Goal: Find contact information: Find contact information

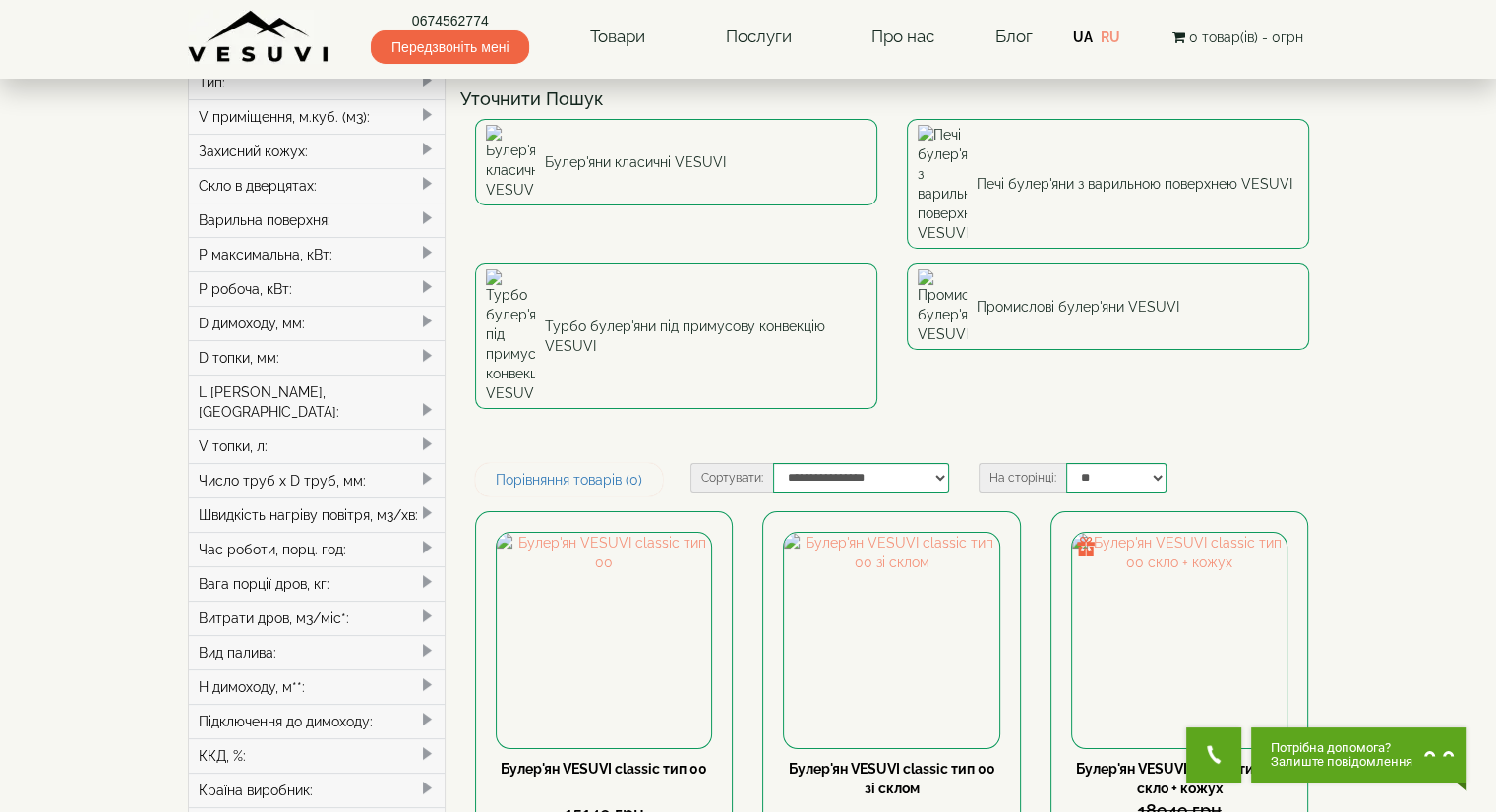
scroll to position [295, 0]
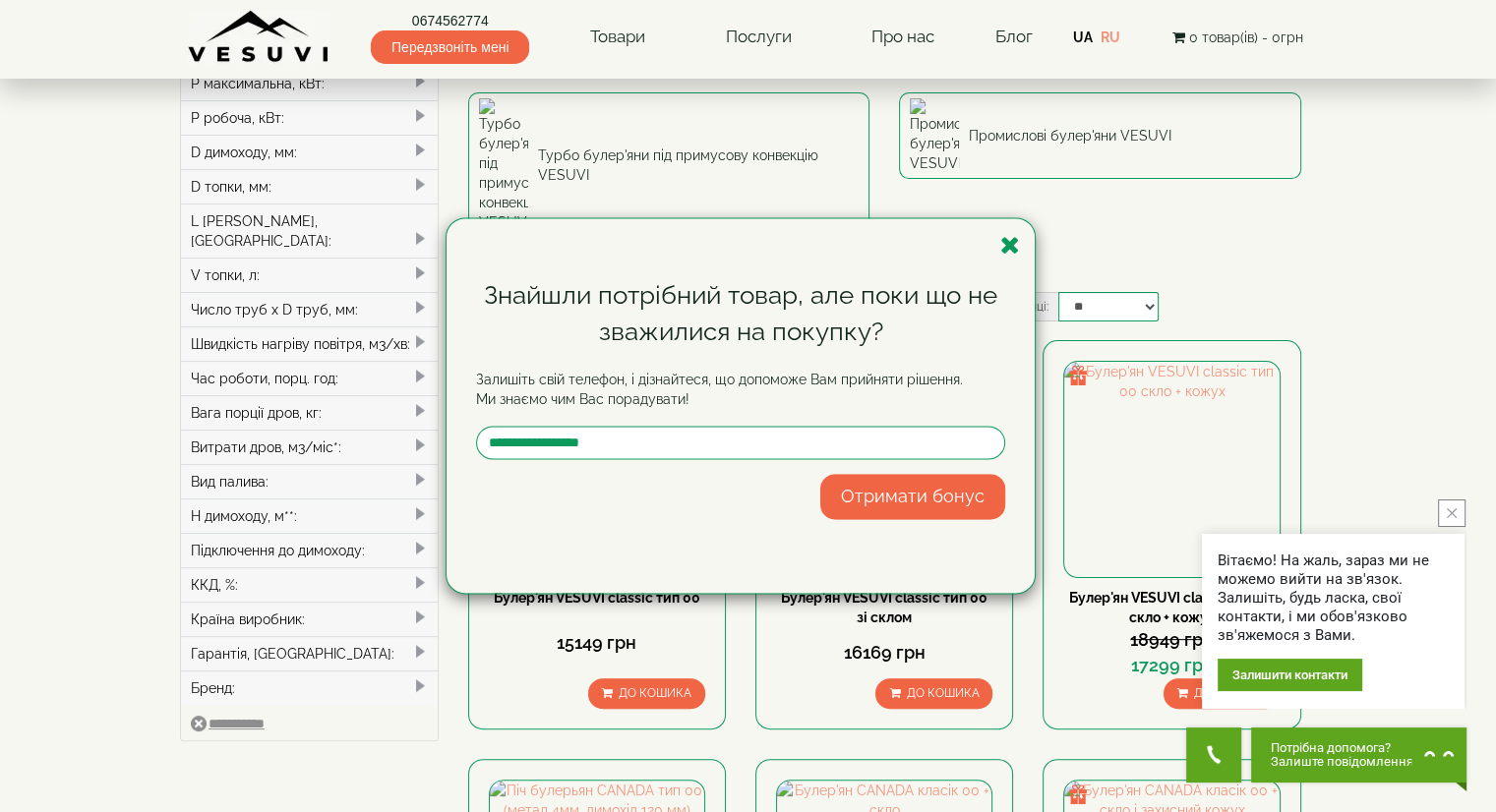
drag, startPoint x: 1009, startPoint y: 242, endPoint x: 972, endPoint y: 158, distance: 91.8
click at [1010, 240] on icon "button" at bounding box center [1010, 245] width 20 height 25
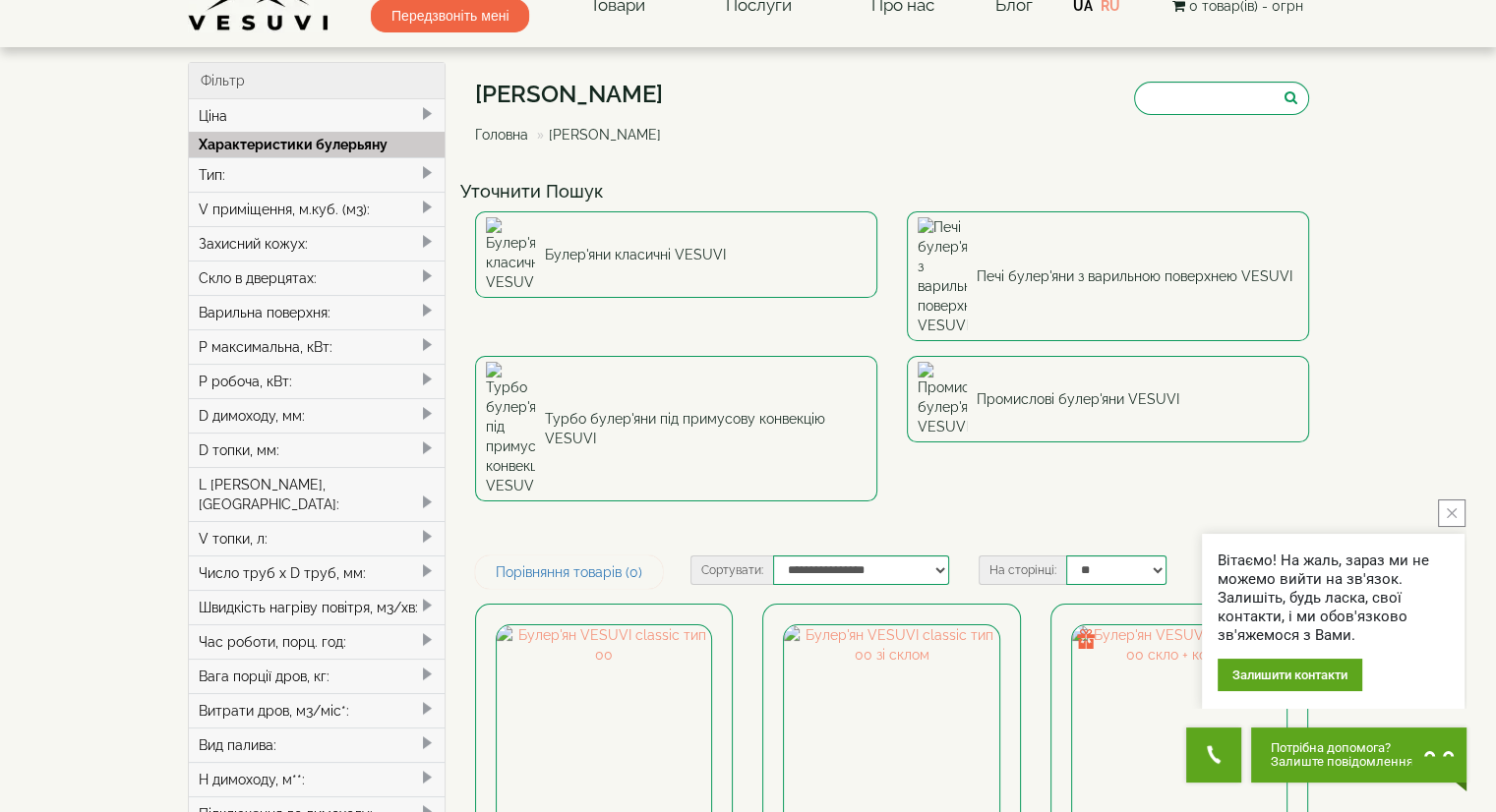
scroll to position [0, 0]
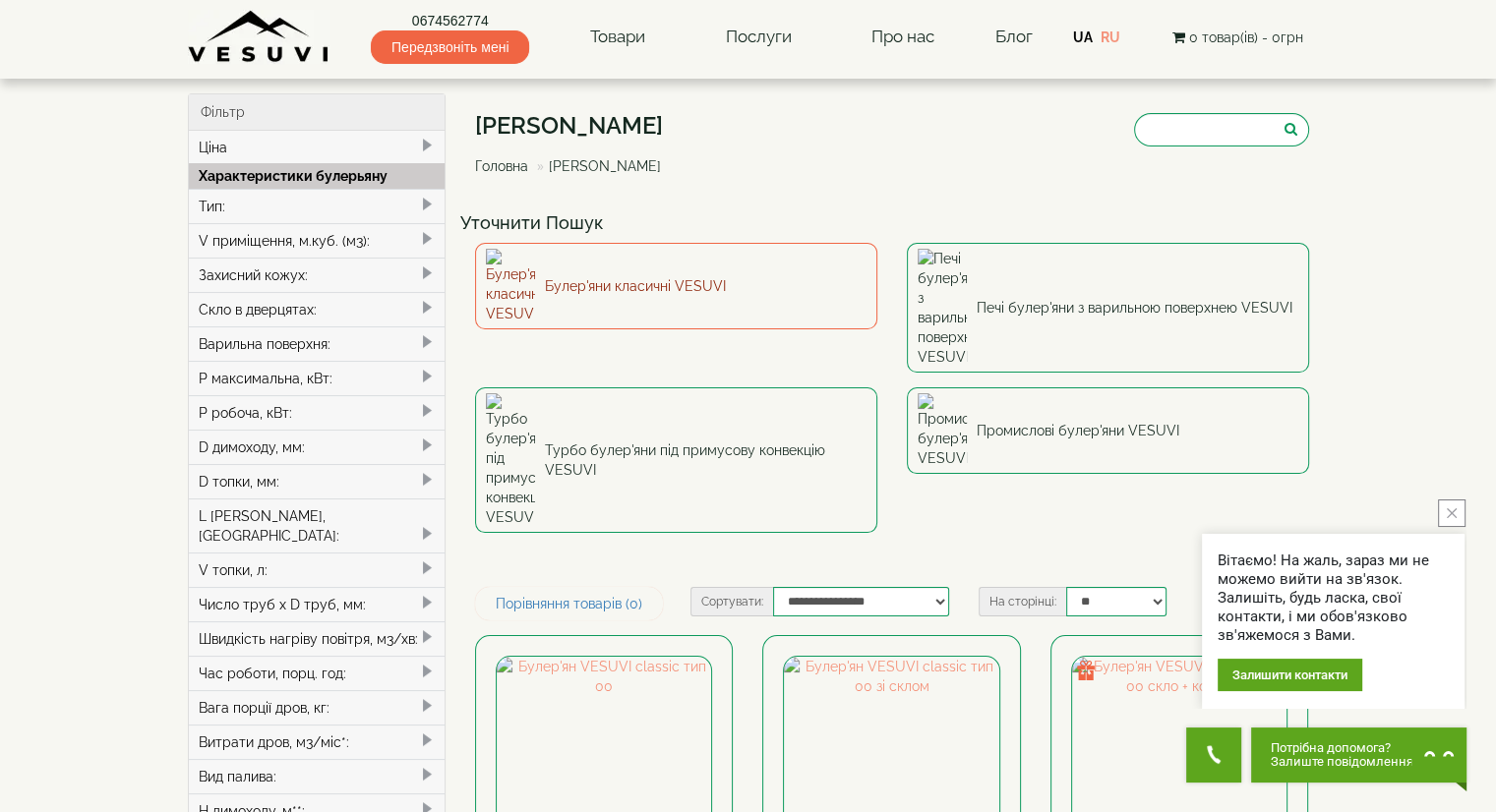
click at [650, 286] on link "Булер'яни класичні VESUVI" at bounding box center [676, 285] width 402 height 86
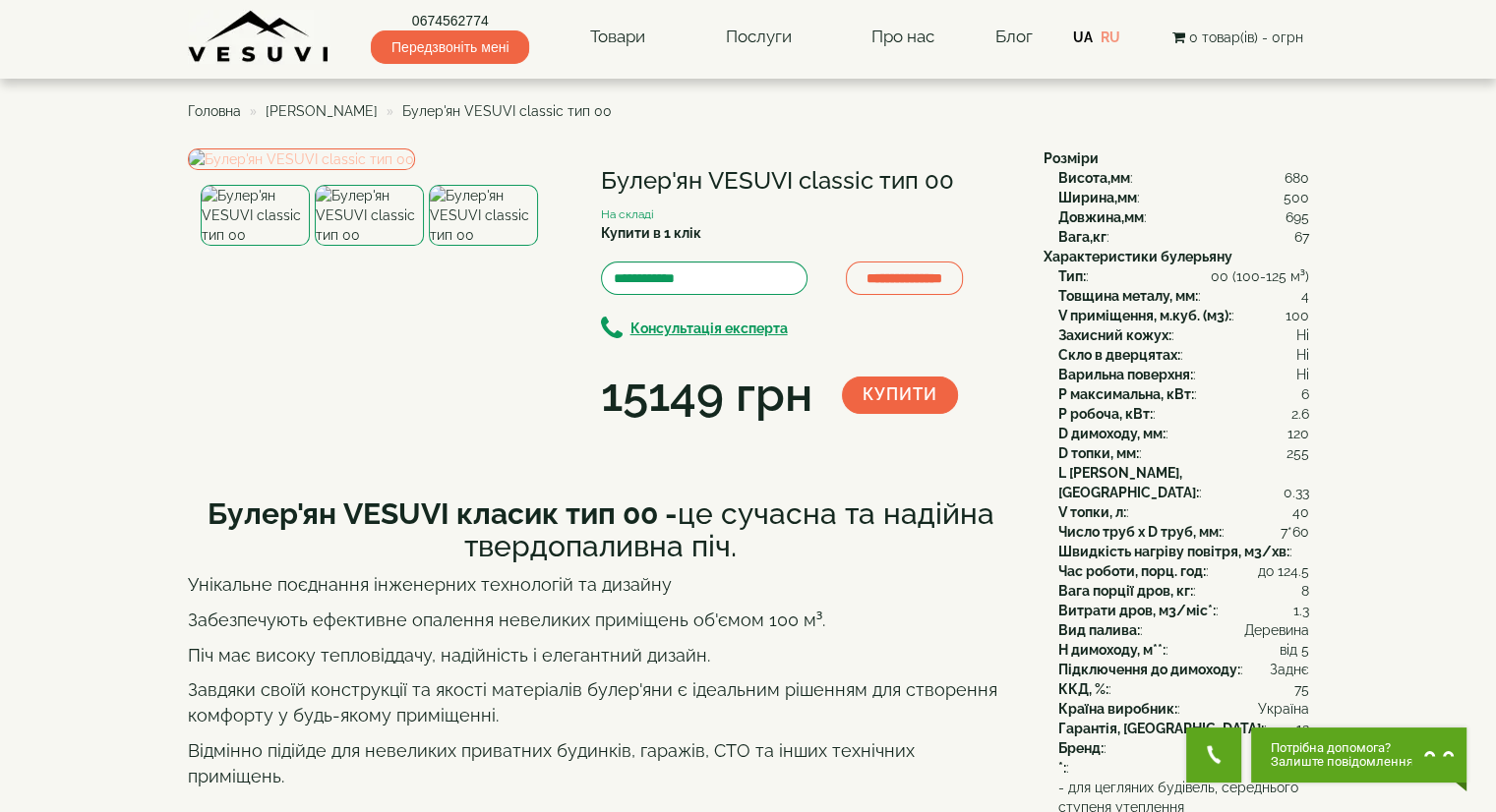
click at [415, 170] on img at bounding box center [301, 159] width 227 height 22
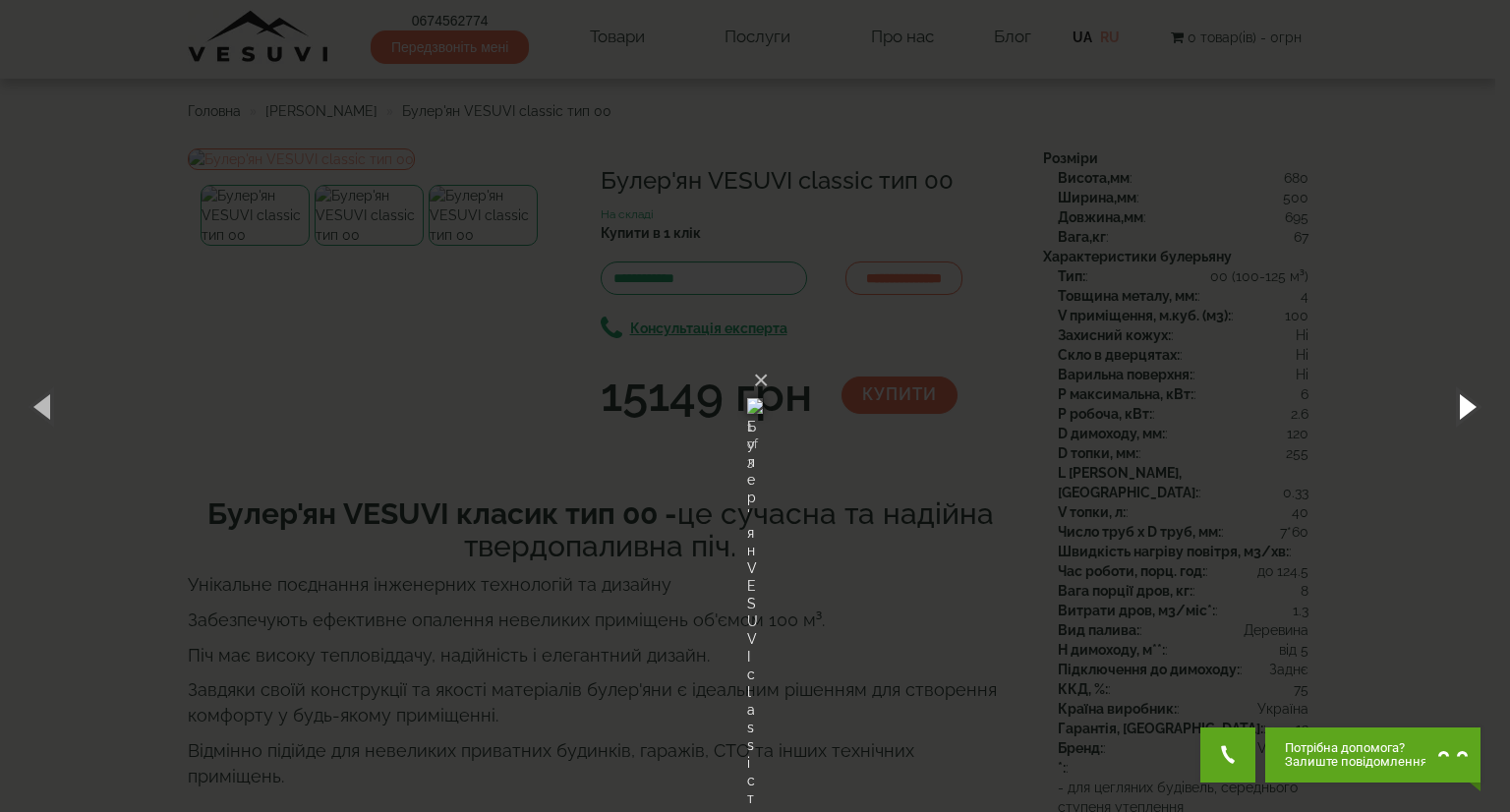
click at [1459, 384] on button "button" at bounding box center [1465, 405] width 88 height 108
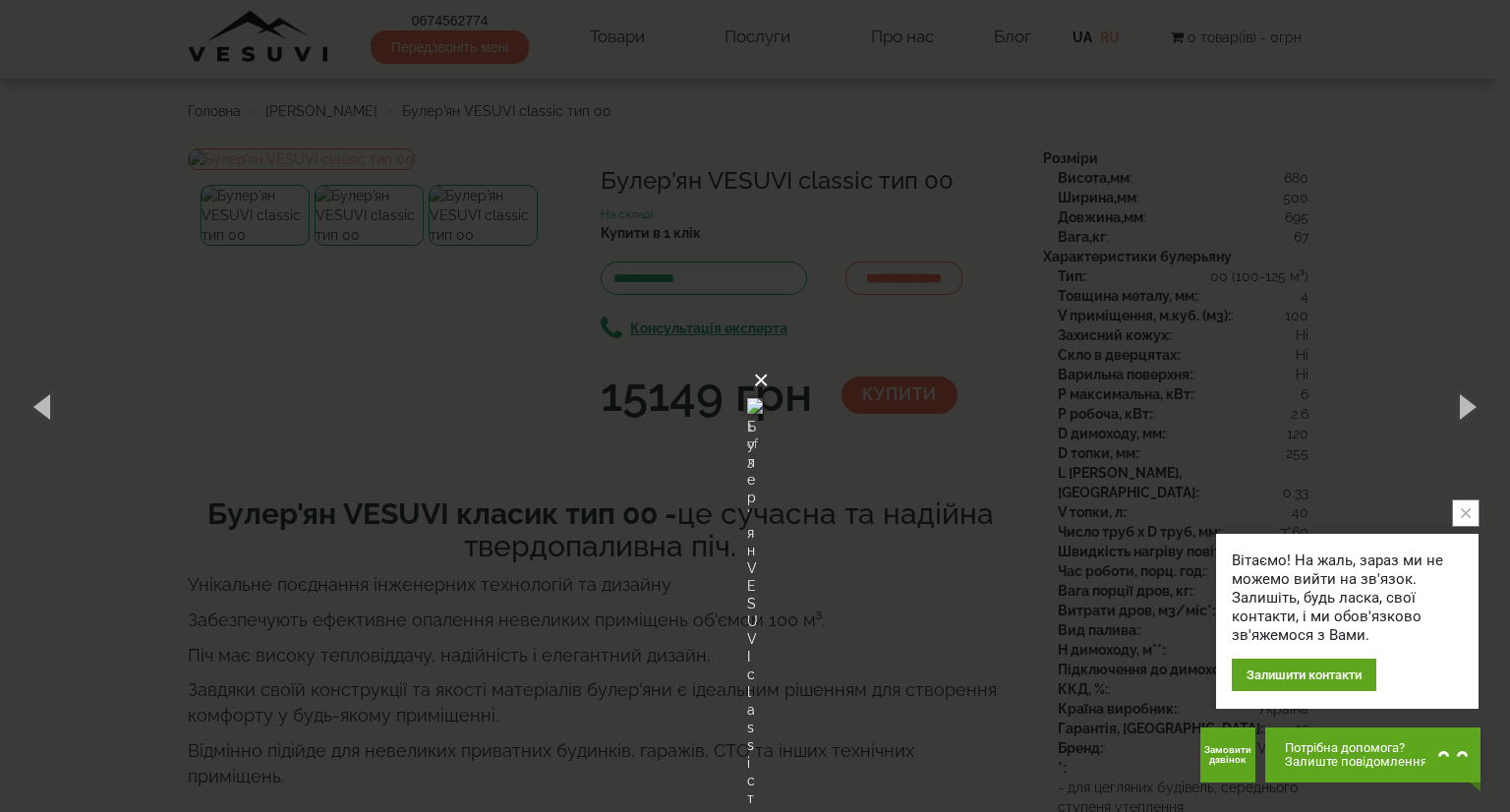
click at [769, 358] on button "×" at bounding box center [761, 380] width 16 height 44
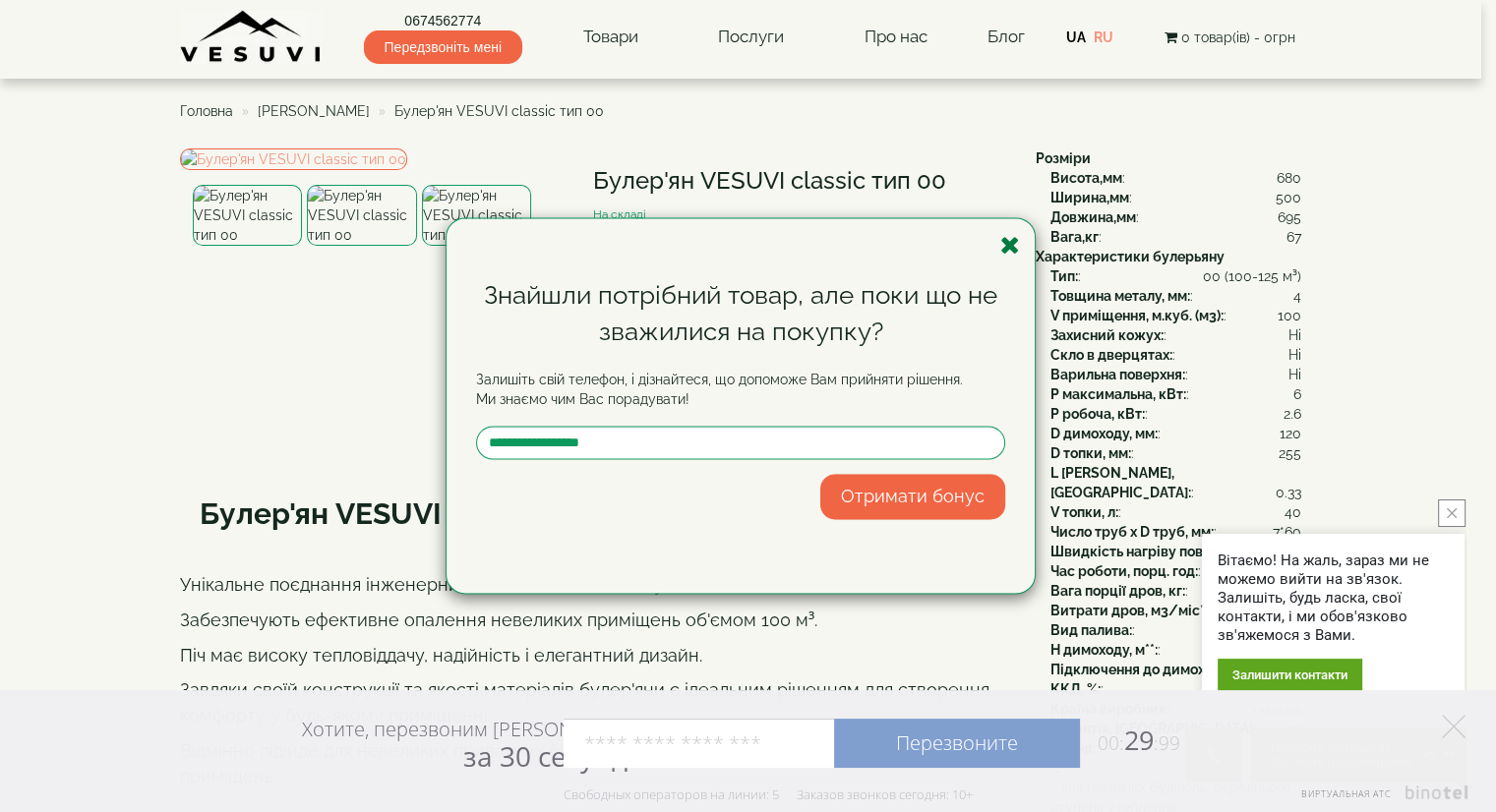
click at [1012, 247] on icon "button" at bounding box center [1010, 245] width 20 height 25
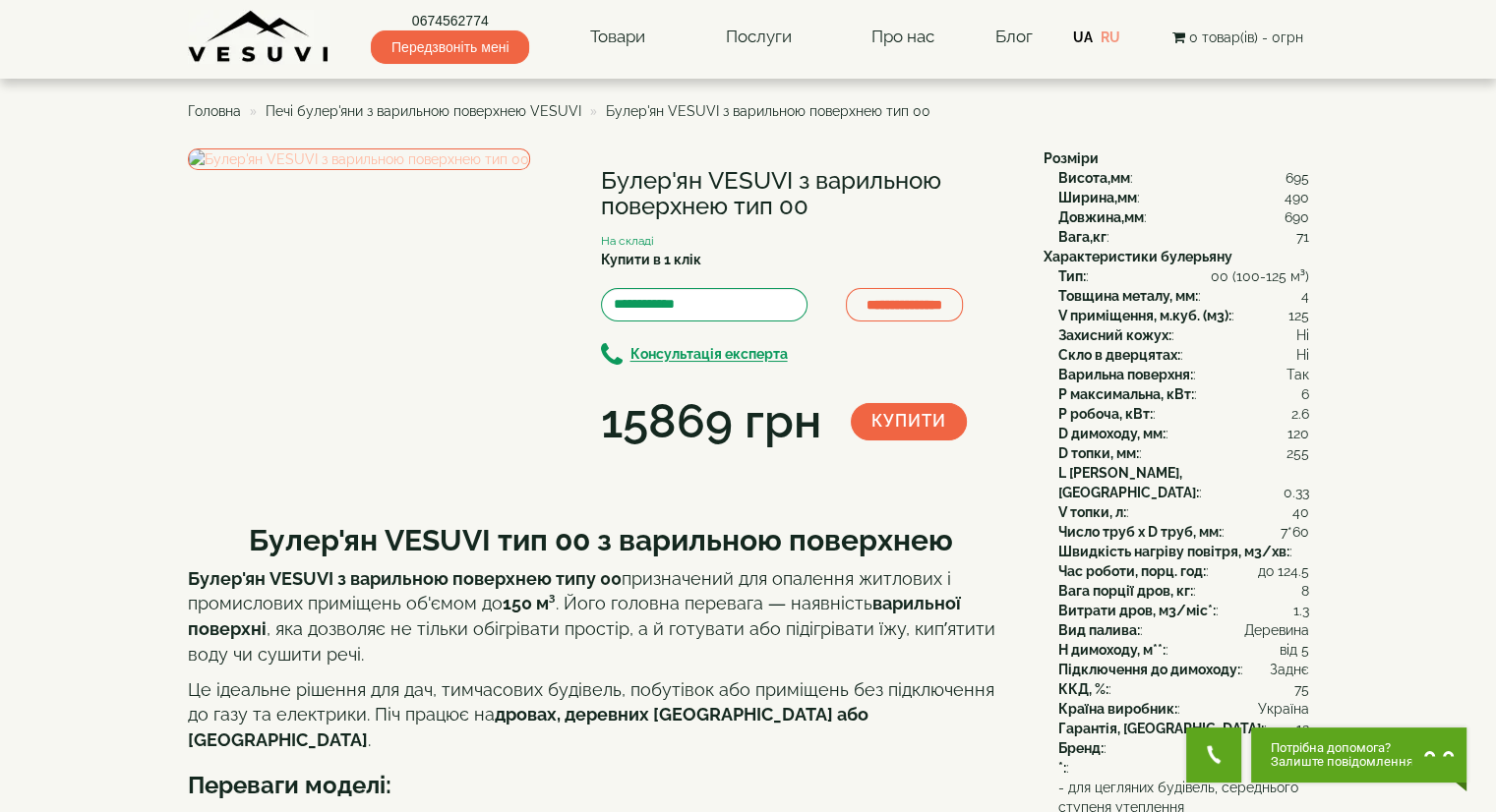
click at [464, 170] on img at bounding box center [359, 159] width 342 height 22
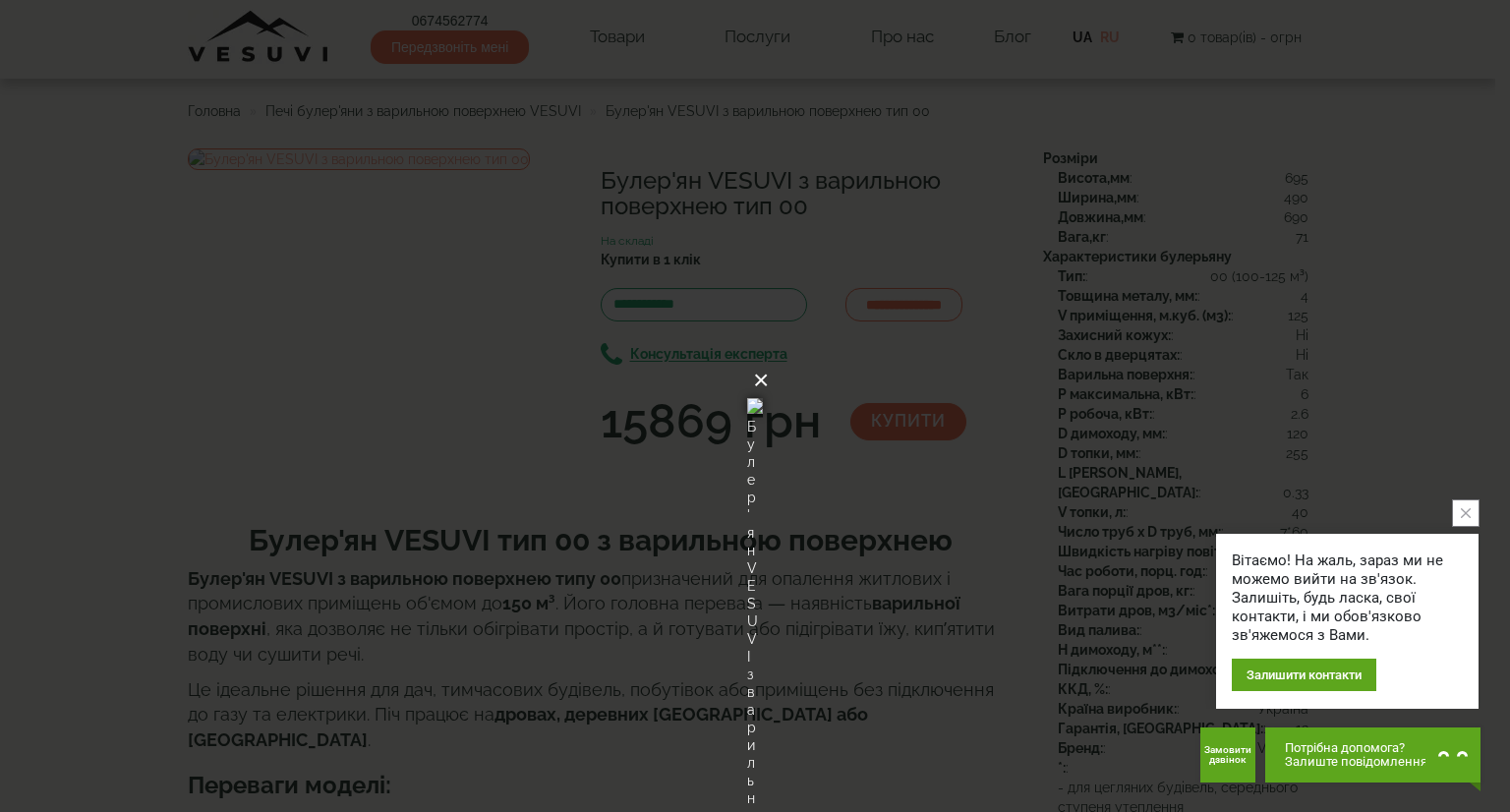
click at [769, 358] on button "×" at bounding box center [761, 380] width 16 height 44
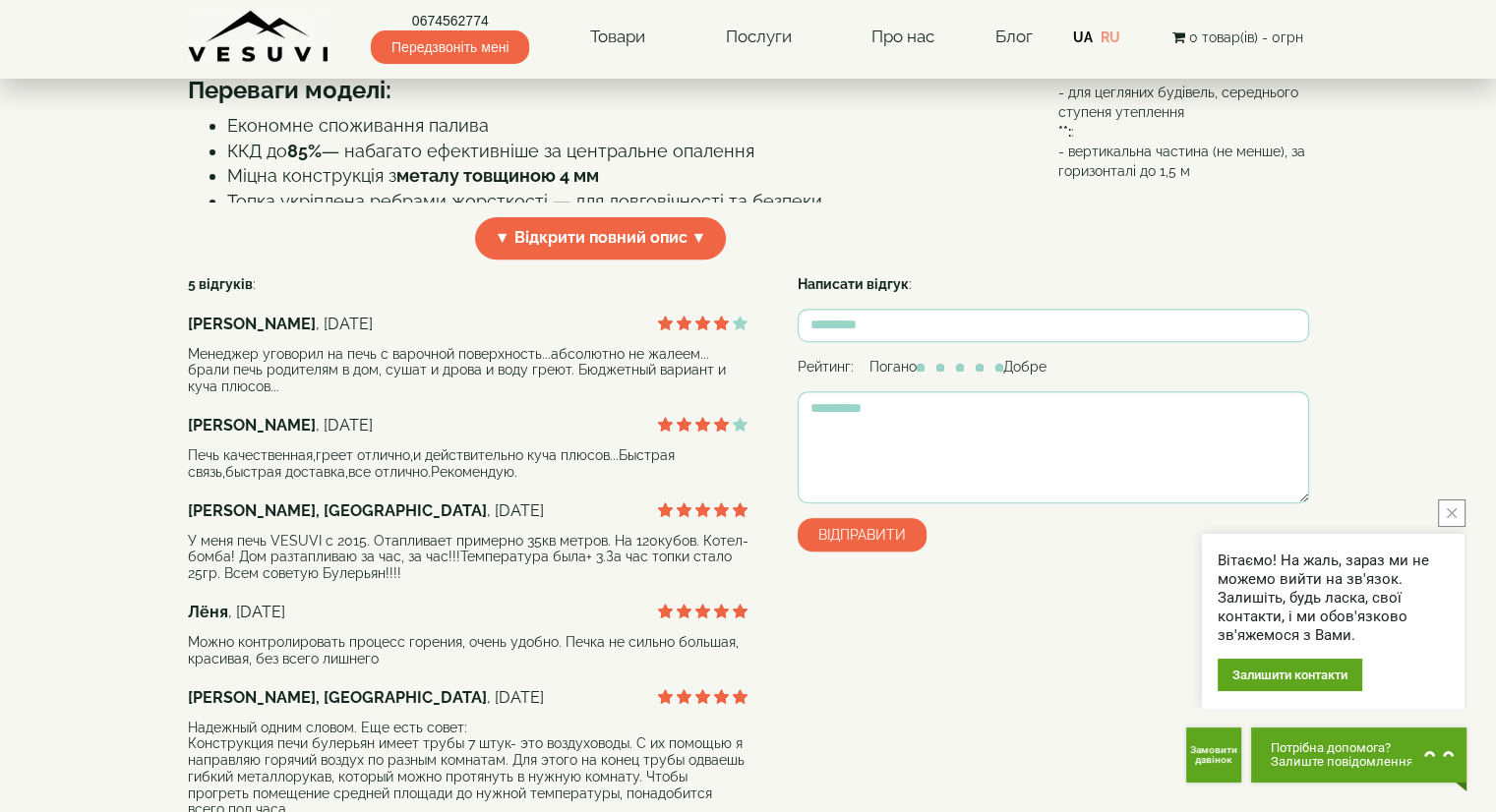
scroll to position [688, 0]
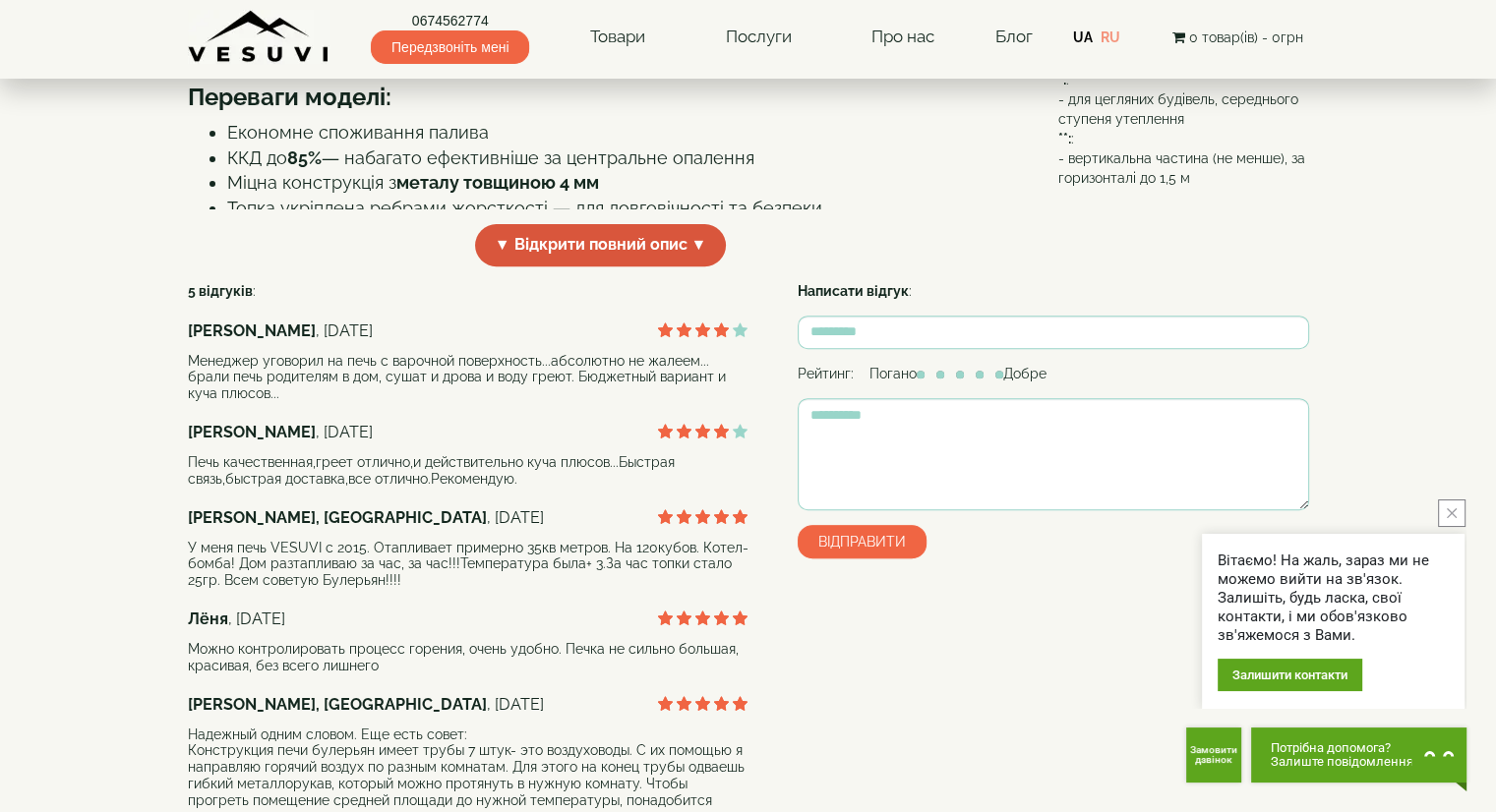
click at [696, 266] on span "▼ Відкрити повний опис ▼" at bounding box center [600, 245] width 252 height 43
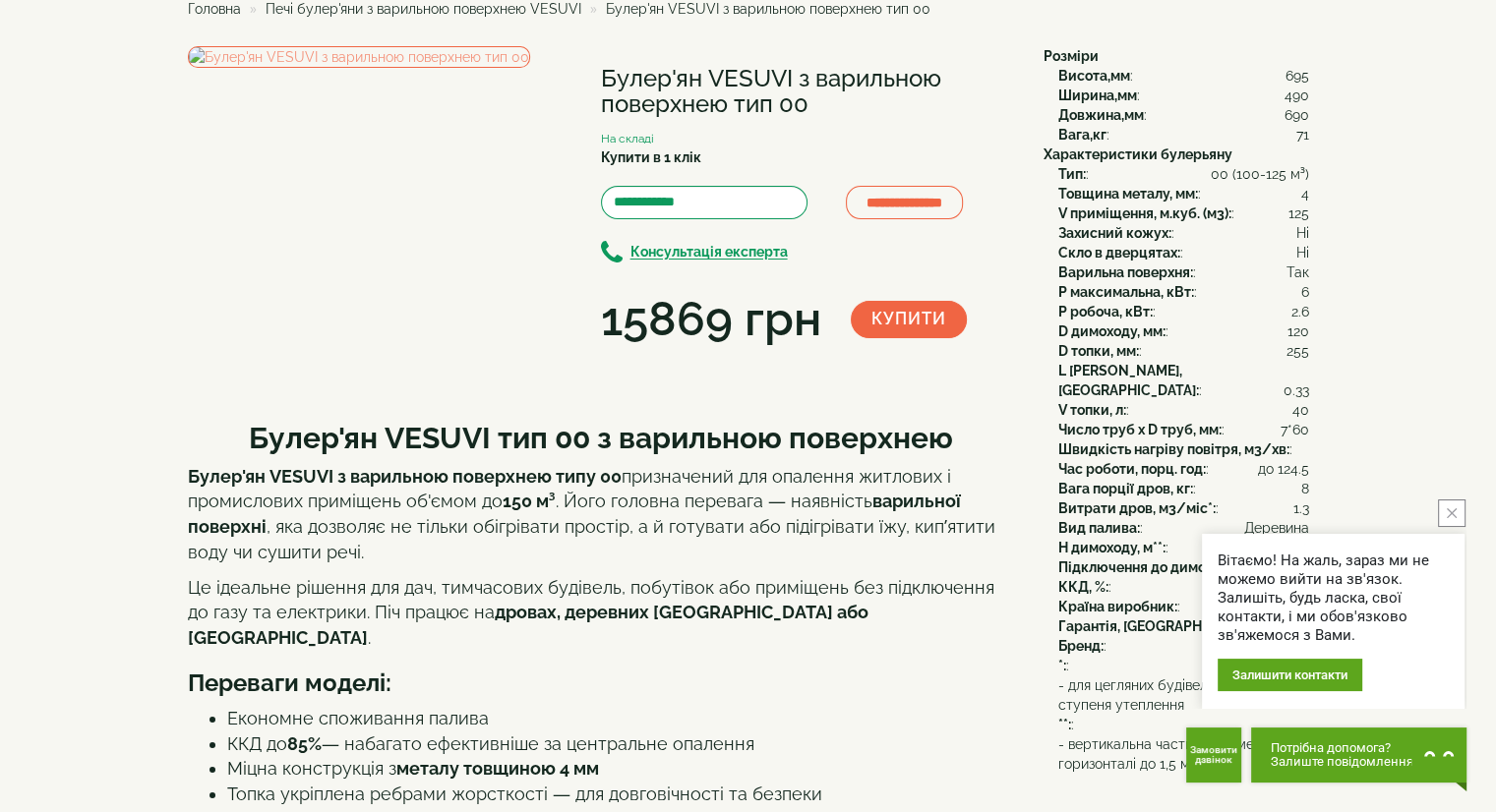
scroll to position [0, 0]
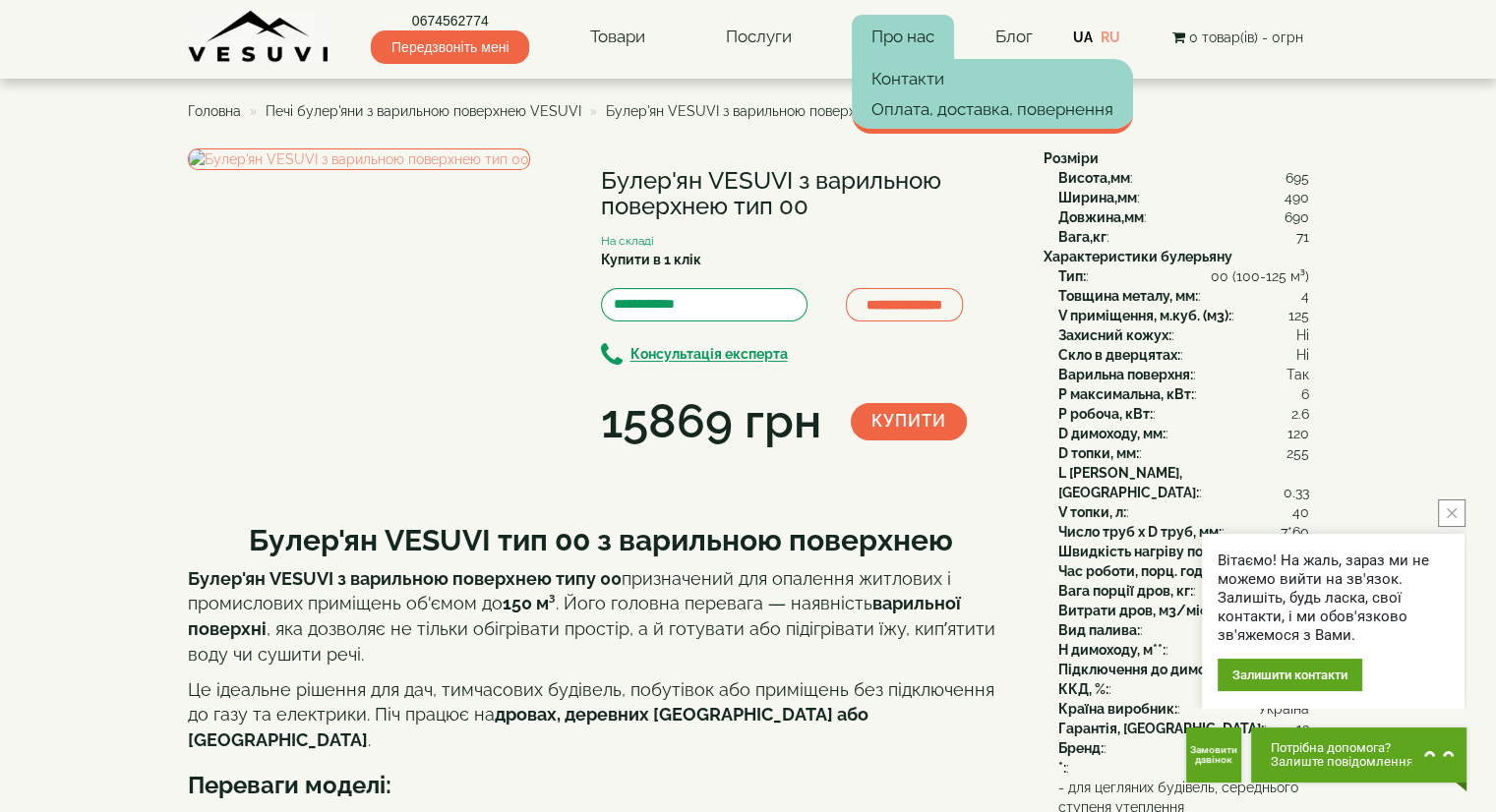
click at [889, 25] on link "Про нас" at bounding box center [902, 38] width 102 height 46
click at [900, 73] on link "Контакти" at bounding box center [992, 79] width 281 height 30
